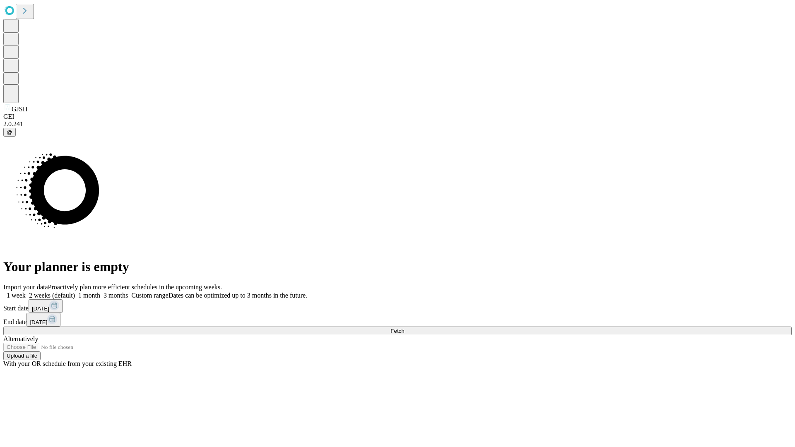
click at [404, 328] on span "Fetch" at bounding box center [398, 331] width 14 height 6
